Goal: Task Accomplishment & Management: Manage account settings

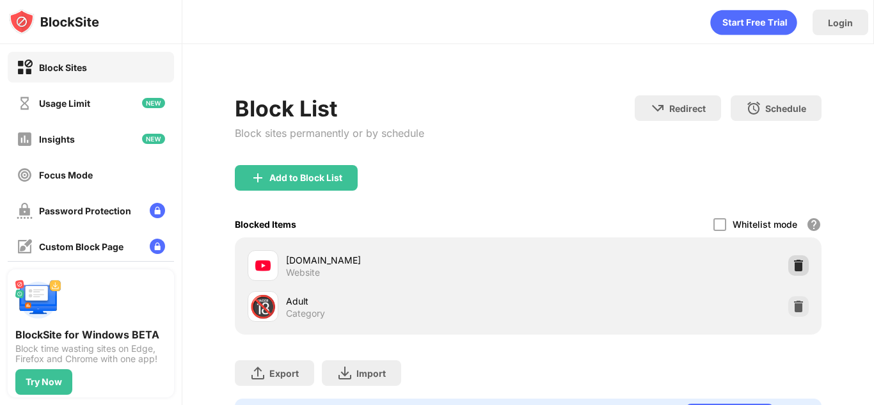
click at [797, 266] on img at bounding box center [798, 265] width 13 height 13
